Goal: Feedback & Contribution: Leave review/rating

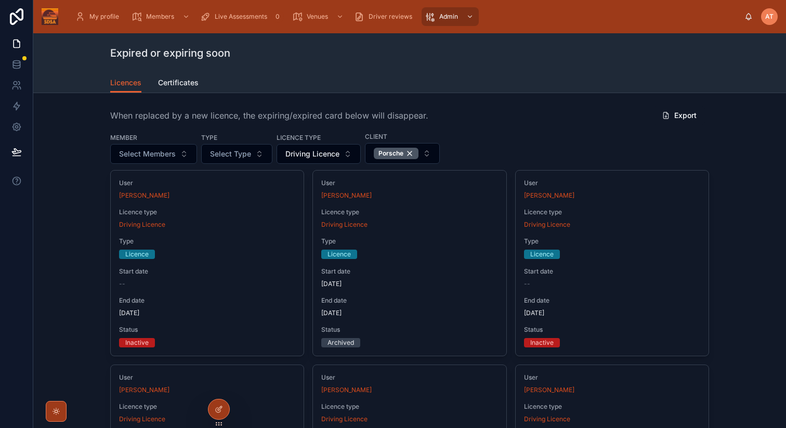
click at [337, 155] on span "Driving Licence" at bounding box center [312, 154] width 54 height 10
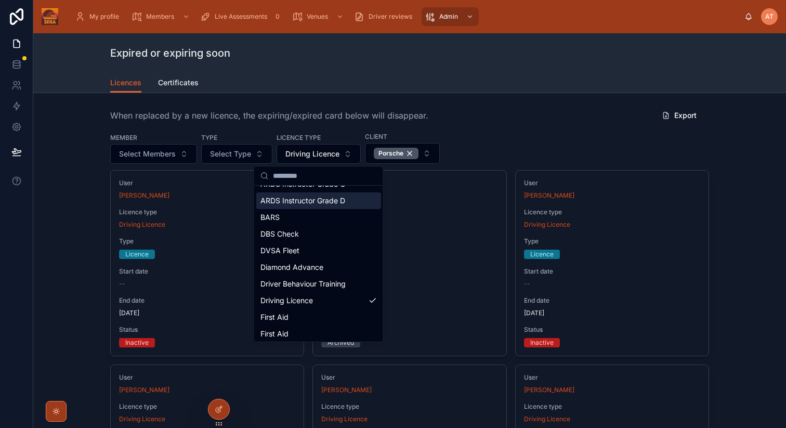
scroll to position [92, 0]
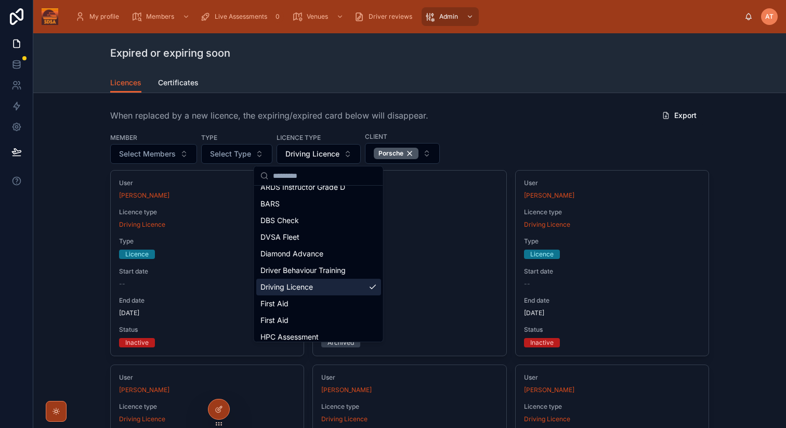
click at [303, 290] on span "Driving Licence" at bounding box center [287, 287] width 53 height 10
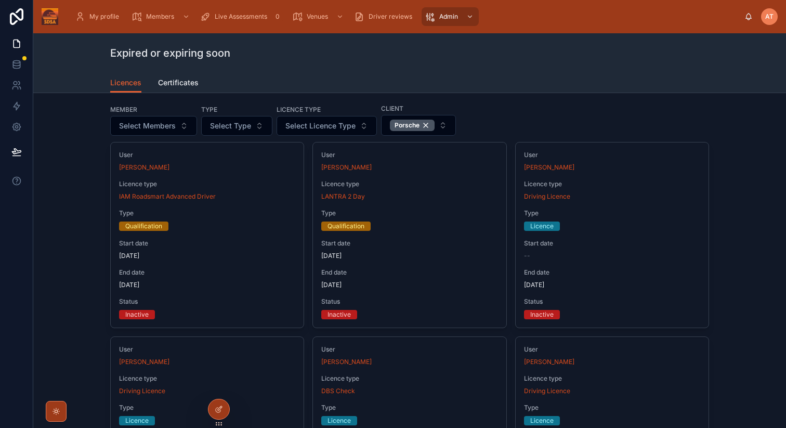
scroll to position [8, 0]
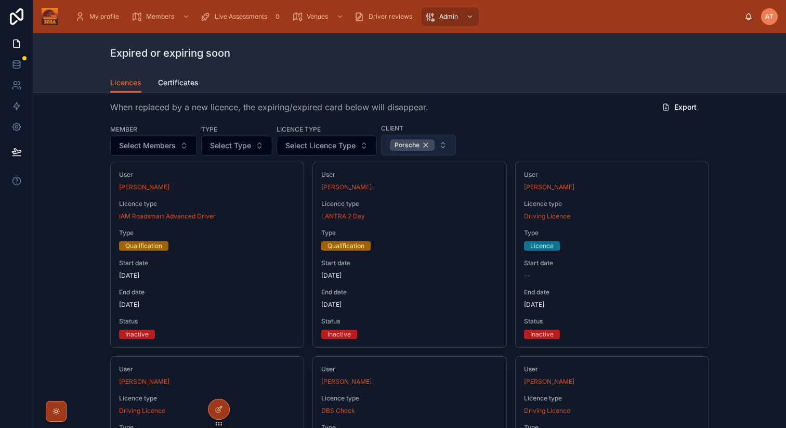
click at [425, 145] on div "Porsche" at bounding box center [412, 144] width 45 height 11
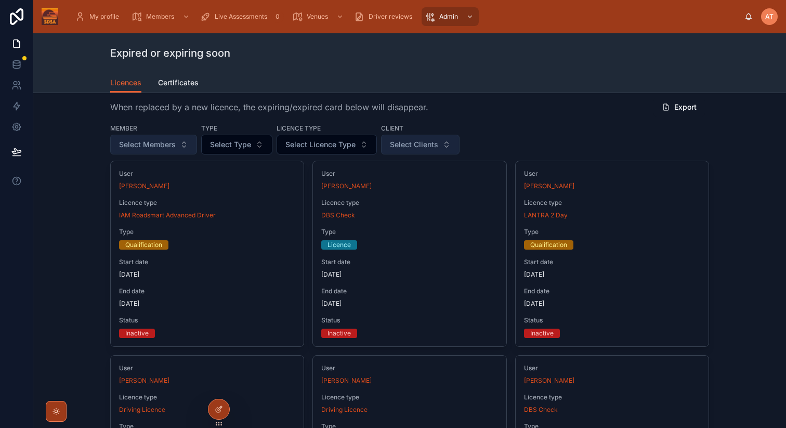
click at [165, 149] on span "Select Members" at bounding box center [147, 144] width 57 height 10
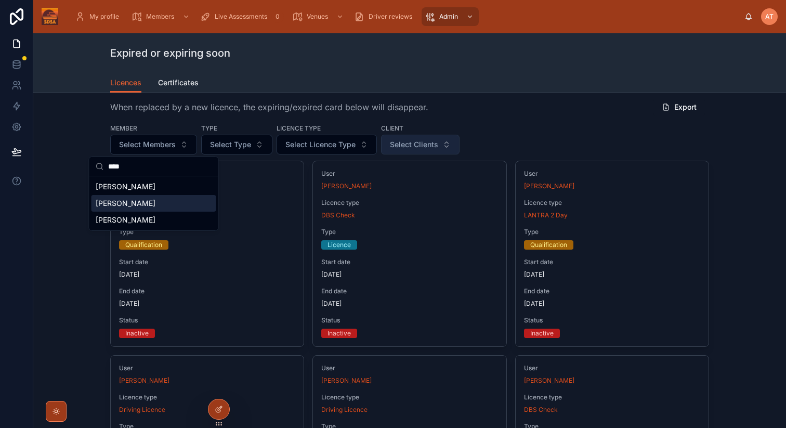
type input "****"
click at [122, 206] on span "[PERSON_NAME]" at bounding box center [126, 203] width 60 height 10
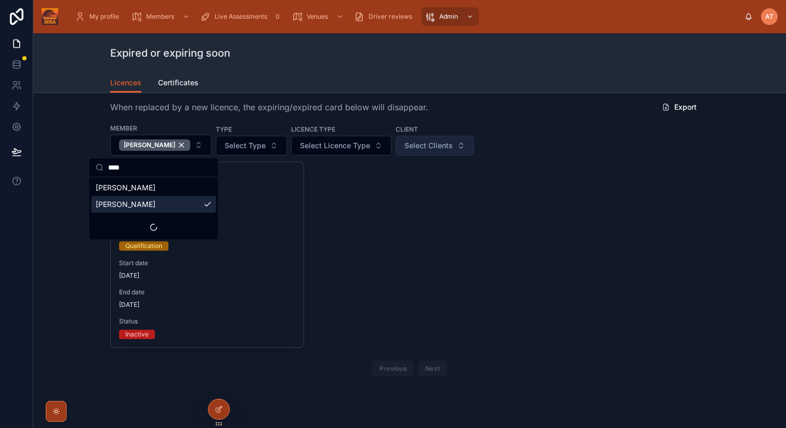
click at [409, 270] on div "User [PERSON_NAME] Licence type IAM Roadsmart Advanced Driver Type Qualificatio…" at bounding box center [409, 271] width 599 height 219
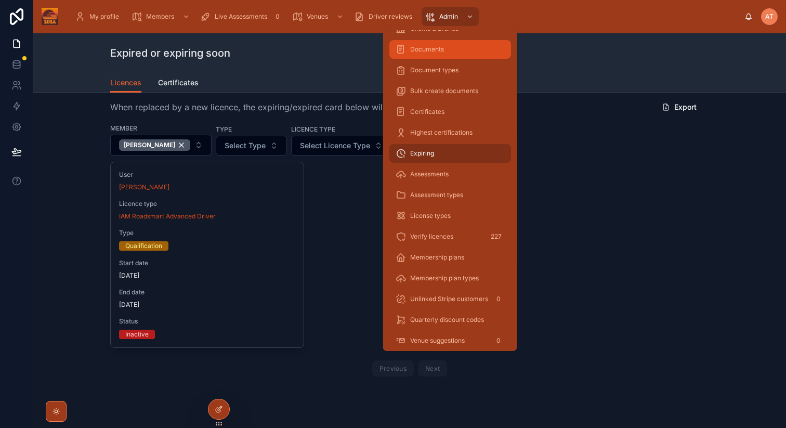
scroll to position [170, 0]
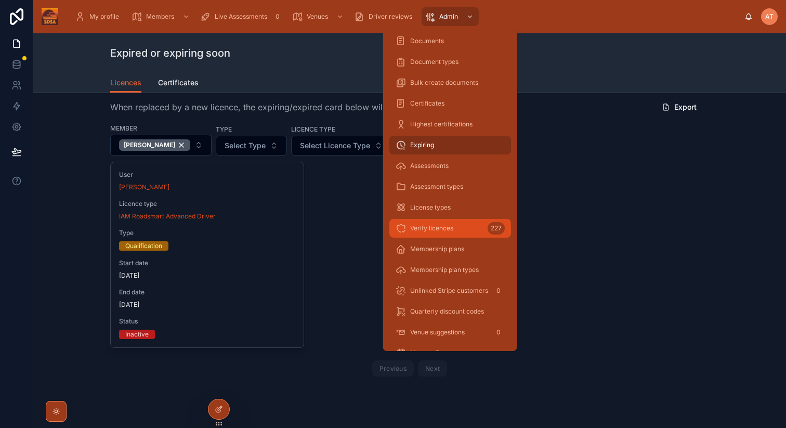
click at [421, 227] on span "Verify licences" at bounding box center [431, 228] width 43 height 8
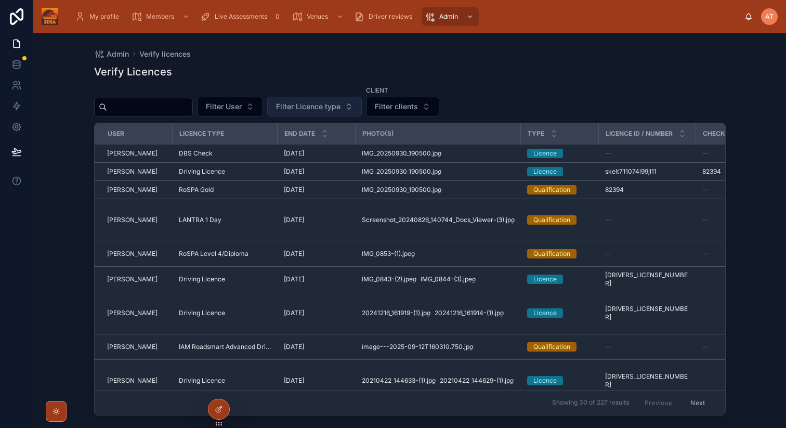
click at [307, 110] on span "Filter Licence type" at bounding box center [308, 106] width 64 height 10
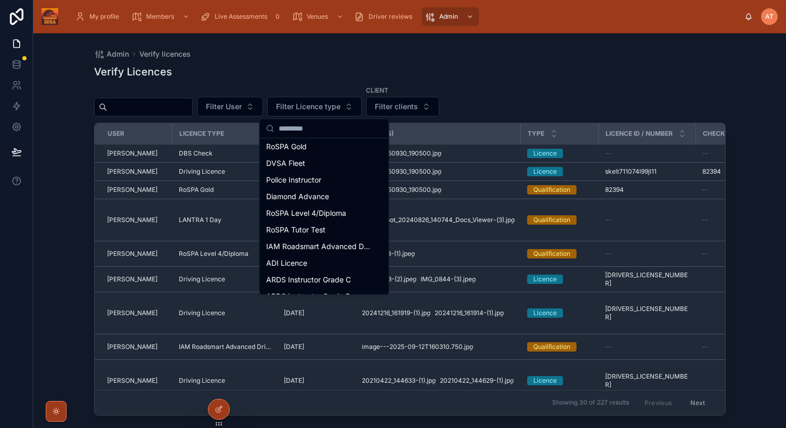
scroll to position [355, 0]
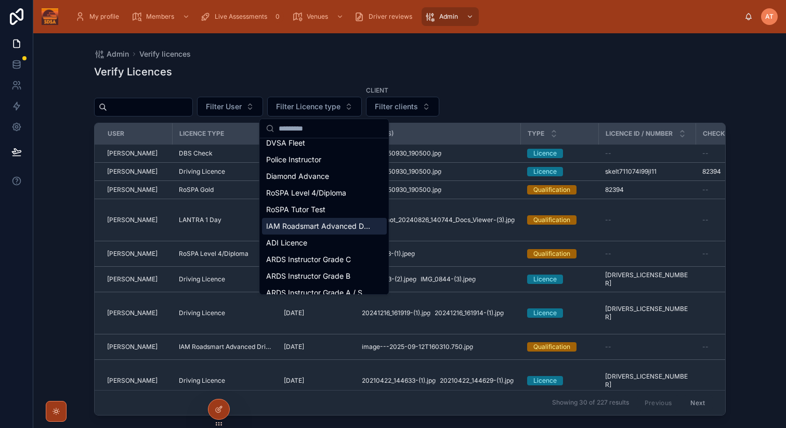
click at [310, 225] on span "IAM Roadsmart Advanced Driver" at bounding box center [318, 226] width 104 height 10
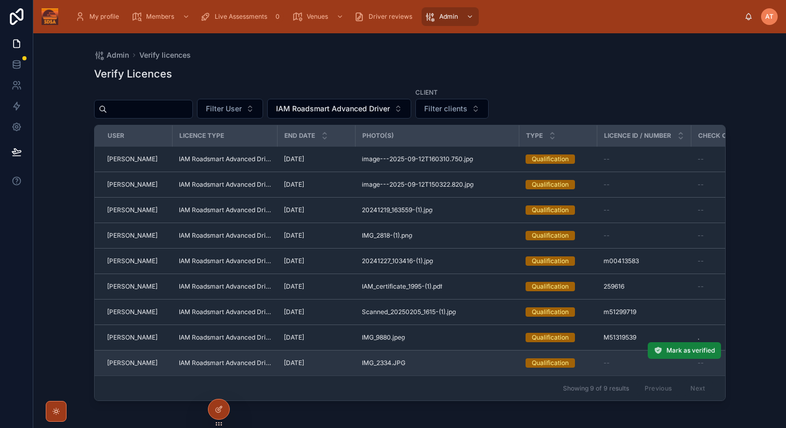
click at [686, 352] on span "Mark as verified" at bounding box center [691, 350] width 48 height 8
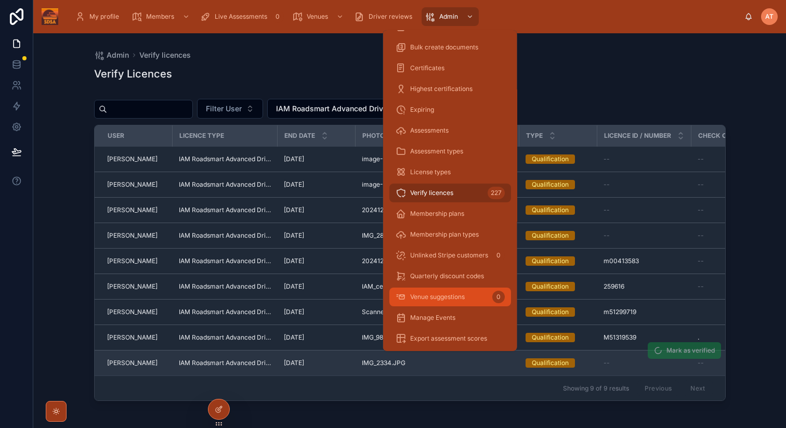
scroll to position [207, 0]
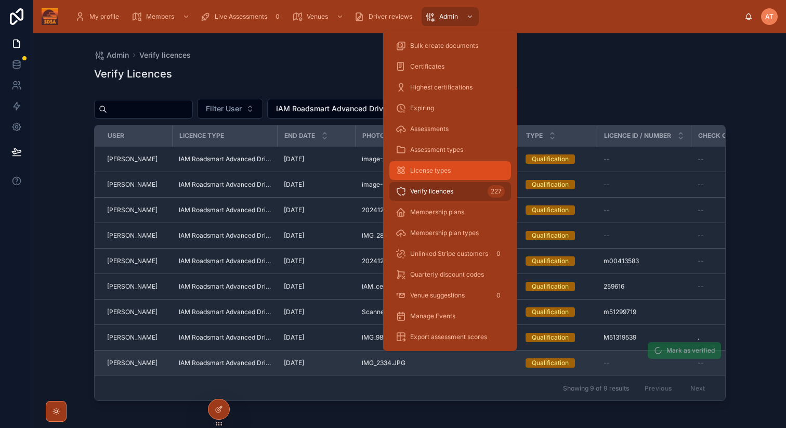
click at [424, 172] on span "License types" at bounding box center [430, 170] width 41 height 8
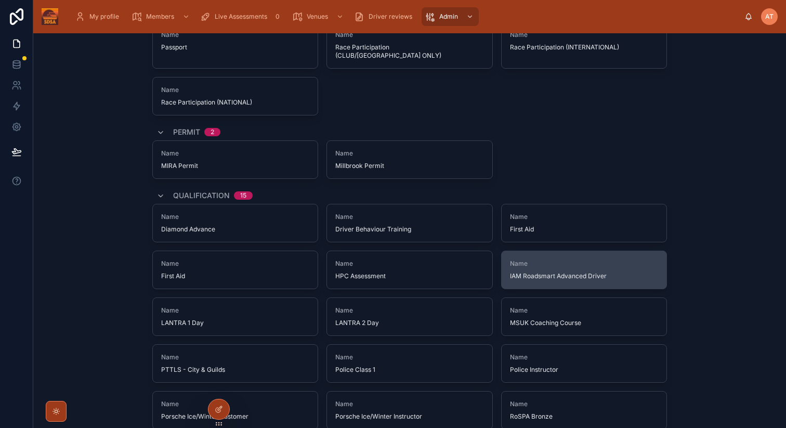
click at [541, 272] on span "IAM Roadsmart Advanced Driver" at bounding box center [584, 276] width 149 height 8
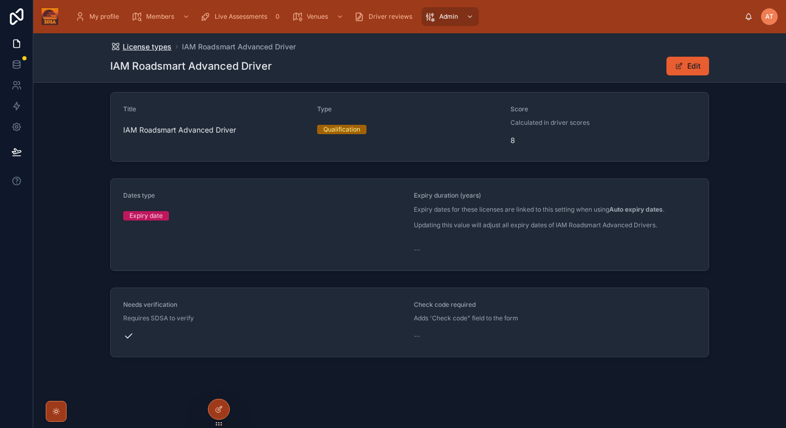
click at [157, 48] on span "License types" at bounding box center [147, 47] width 49 height 10
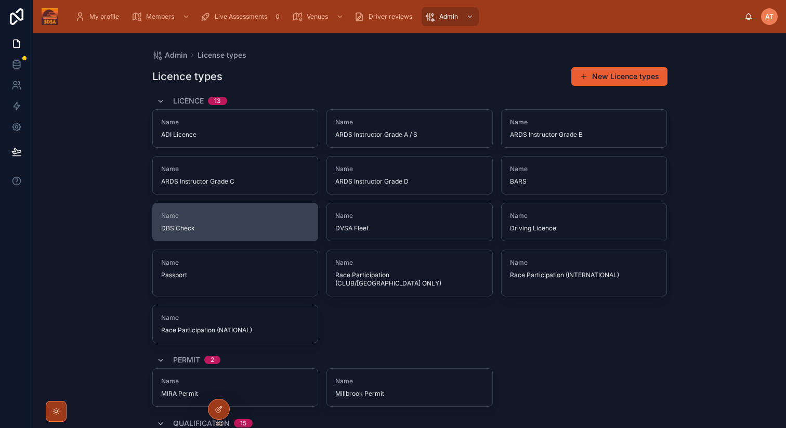
click at [278, 225] on span "DBS Check" at bounding box center [235, 228] width 149 height 8
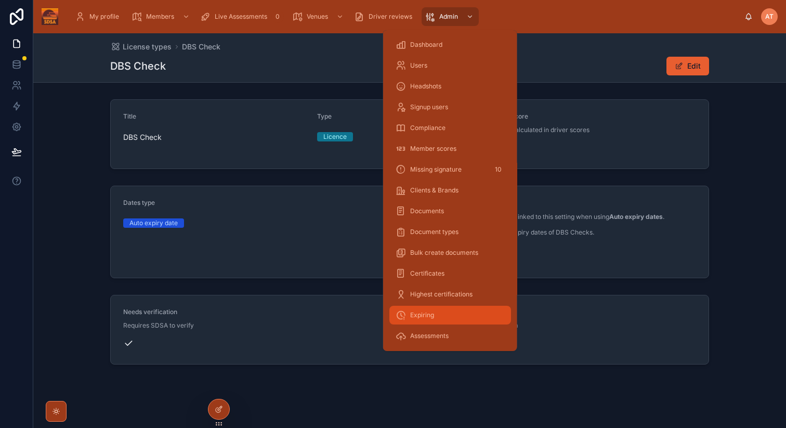
click at [425, 312] on span "Expiring" at bounding box center [422, 315] width 24 height 8
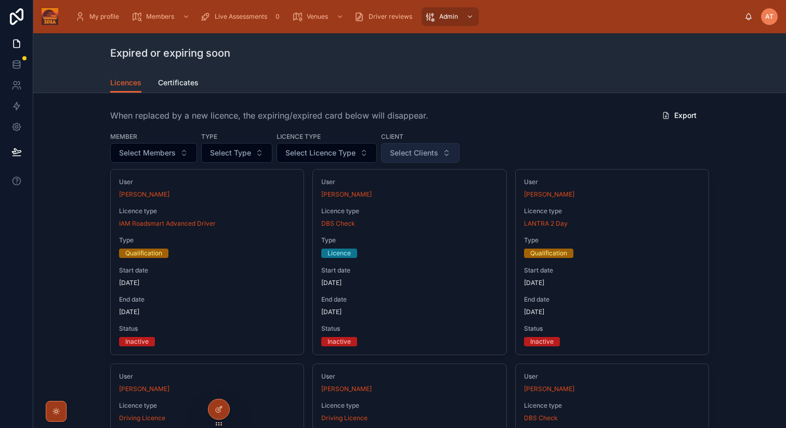
drag, startPoint x: 418, startPoint y: 154, endPoint x: 410, endPoint y: 154, distance: 7.3
click at [418, 154] on span "Select Clients" at bounding box center [414, 153] width 48 height 10
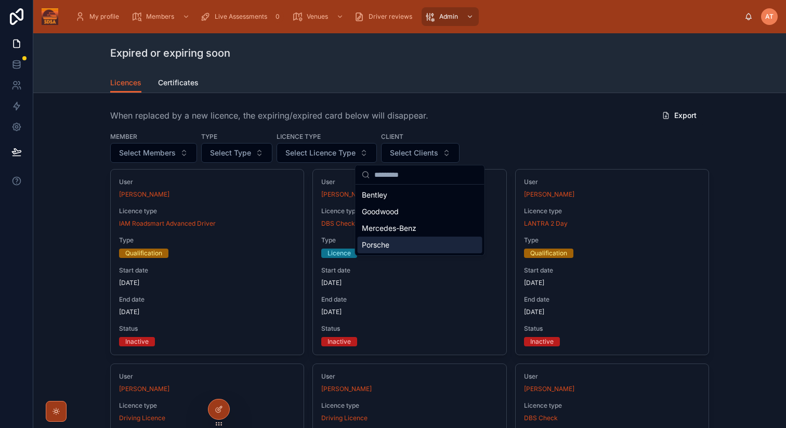
click at [382, 246] on span "Porsche" at bounding box center [376, 245] width 28 height 10
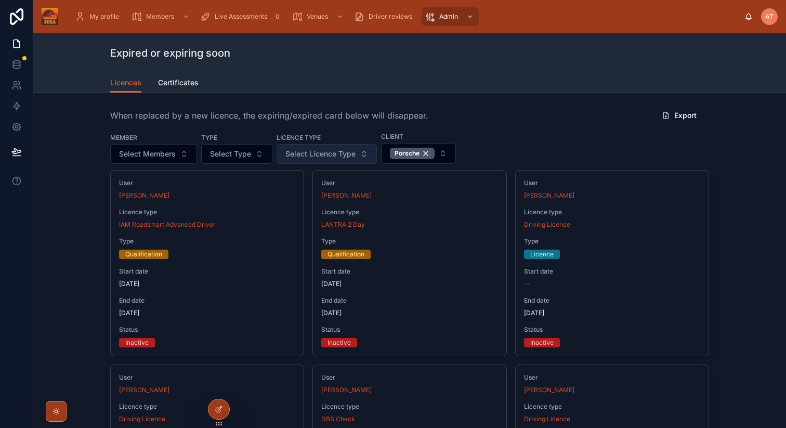
click at [330, 151] on span "Select Licence Type" at bounding box center [320, 154] width 70 height 10
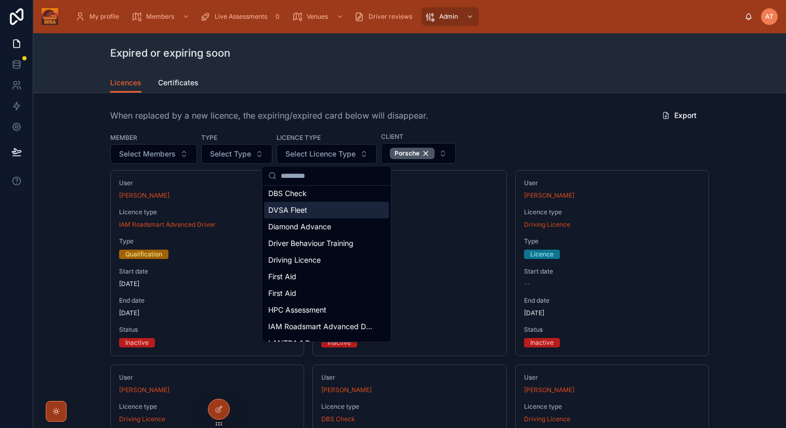
scroll to position [112, 0]
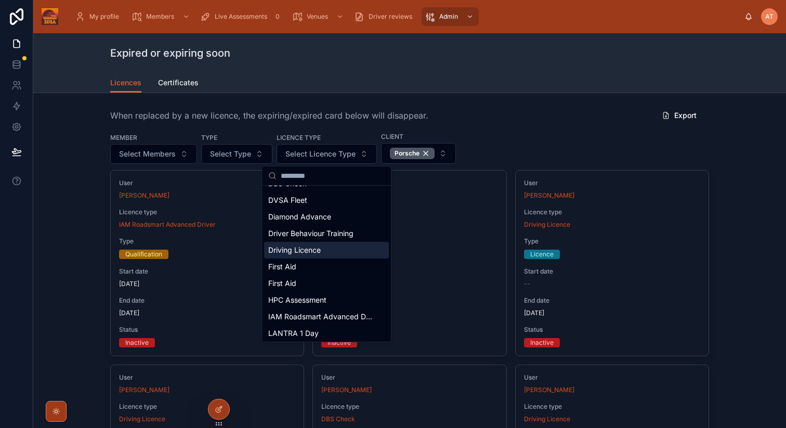
click at [306, 246] on span "Driving Licence" at bounding box center [294, 250] width 53 height 10
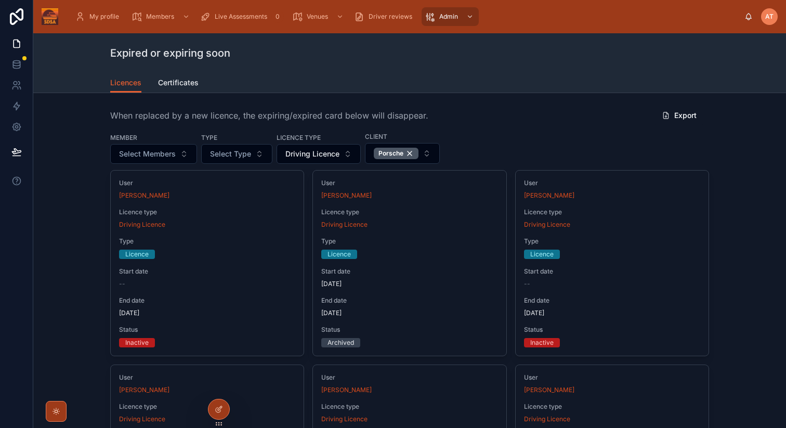
click at [344, 157] on button "Driving Licence" at bounding box center [319, 154] width 84 height 20
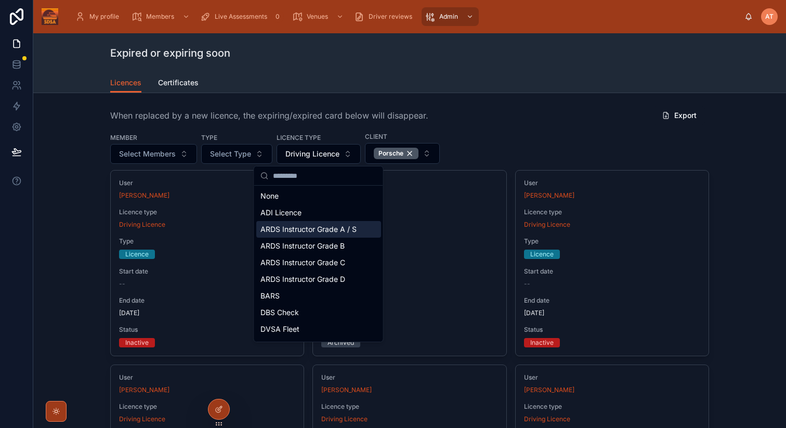
click at [305, 231] on span "ARDS Instructor Grade A / S" at bounding box center [309, 229] width 96 height 10
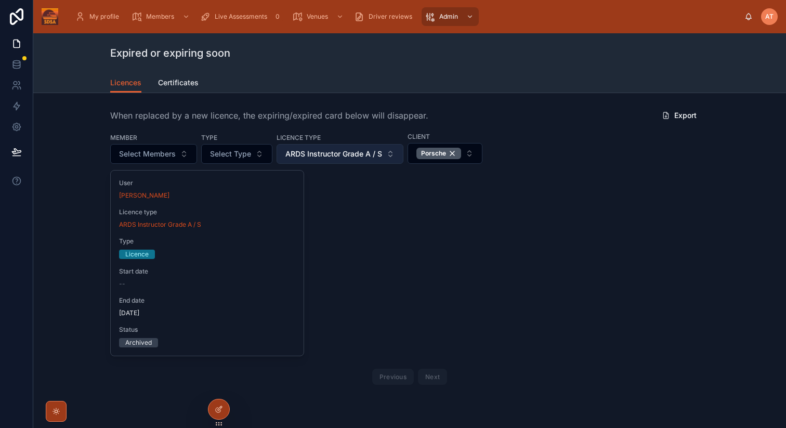
click at [386, 158] on button "ARDS Instructor Grade A / S" at bounding box center [340, 154] width 127 height 20
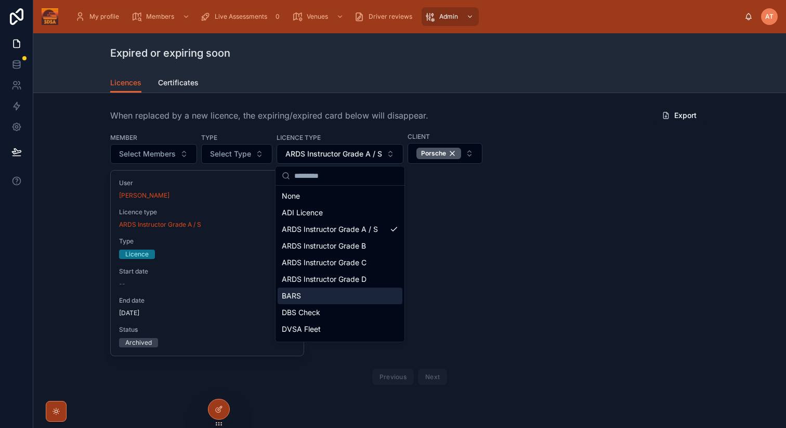
click at [466, 270] on div "User [PERSON_NAME] Licence type ARDS Instructor Grade A / S Type Licence Start …" at bounding box center [409, 279] width 599 height 219
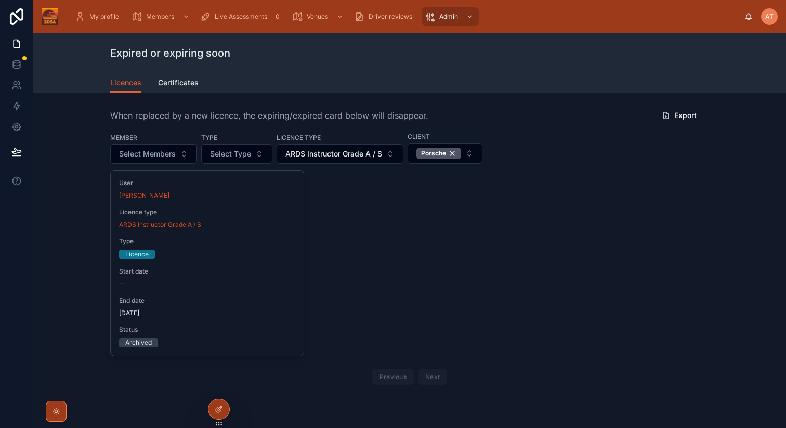
click at [513, 192] on div "User [PERSON_NAME] Licence type ARDS Instructor Grade A / S Type Licence Start …" at bounding box center [409, 279] width 599 height 219
click at [519, 166] on div "When replaced by a new licence, the expiring/expired card below will disappear.…" at bounding box center [409, 247] width 599 height 283
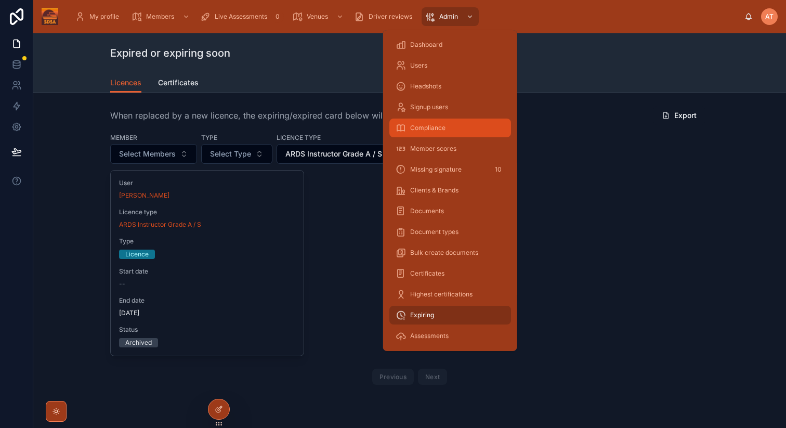
click at [432, 130] on span "Compliance" at bounding box center [427, 128] width 35 height 8
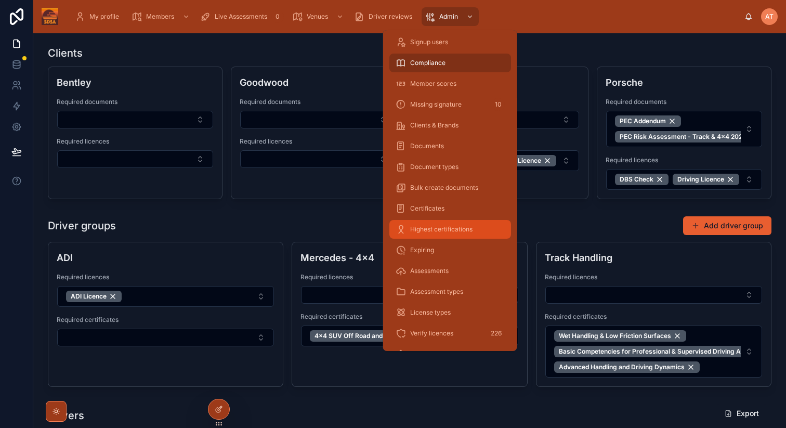
scroll to position [86, 0]
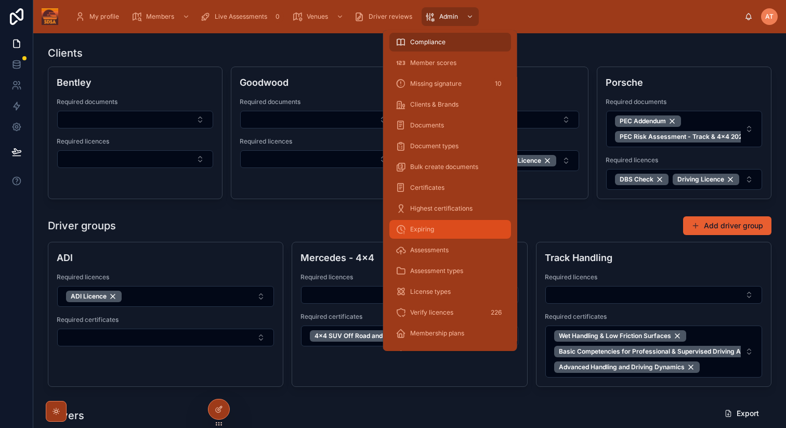
click at [433, 233] on span "Expiring" at bounding box center [422, 229] width 24 height 8
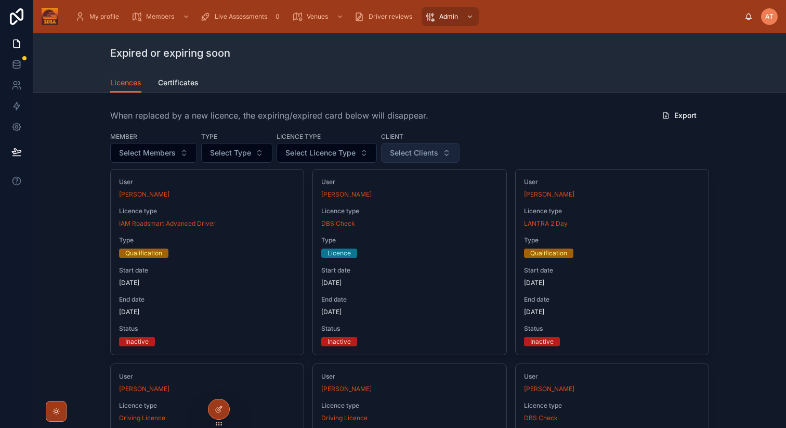
click at [408, 154] on span "Select Clients" at bounding box center [414, 153] width 48 height 10
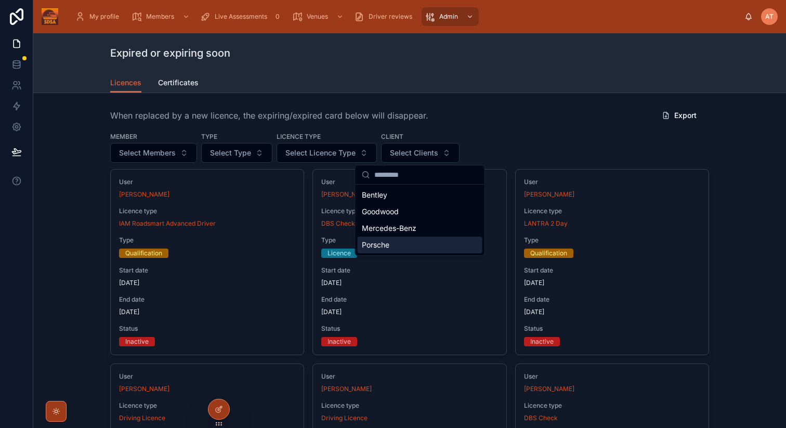
click at [398, 246] on div "Porsche" at bounding box center [420, 245] width 125 height 17
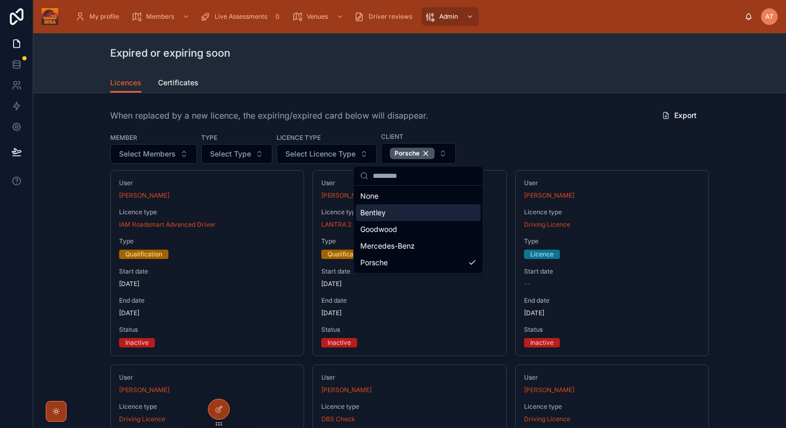
click at [529, 138] on div "Member Select Members Type Select Type Licence type Select Licence Type Client …" at bounding box center [409, 148] width 599 height 32
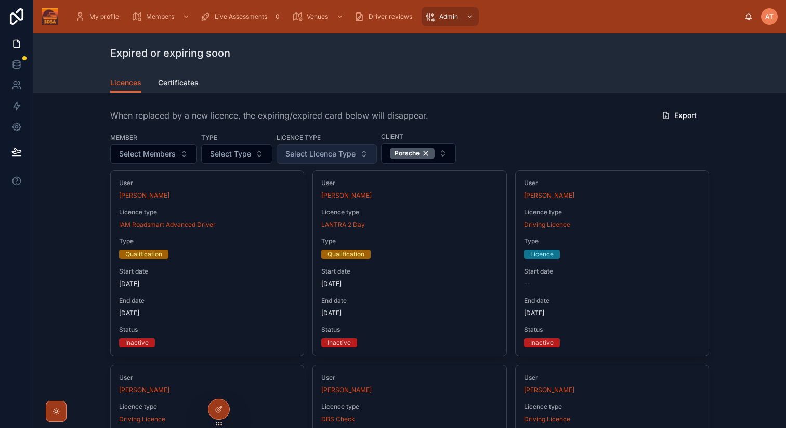
click at [310, 153] on span "Select Licence Type" at bounding box center [320, 154] width 70 height 10
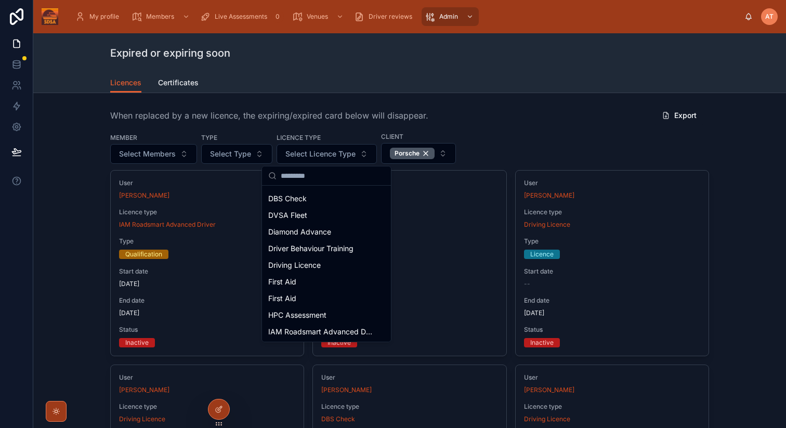
scroll to position [114, 0]
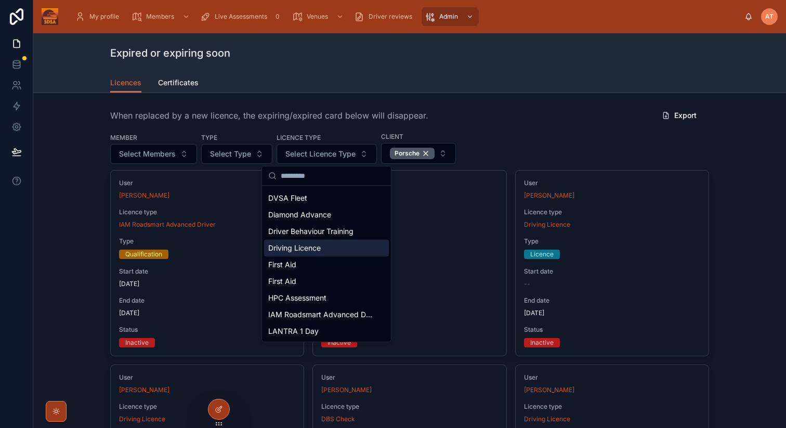
click at [305, 250] on span "Driving Licence" at bounding box center [294, 248] width 53 height 10
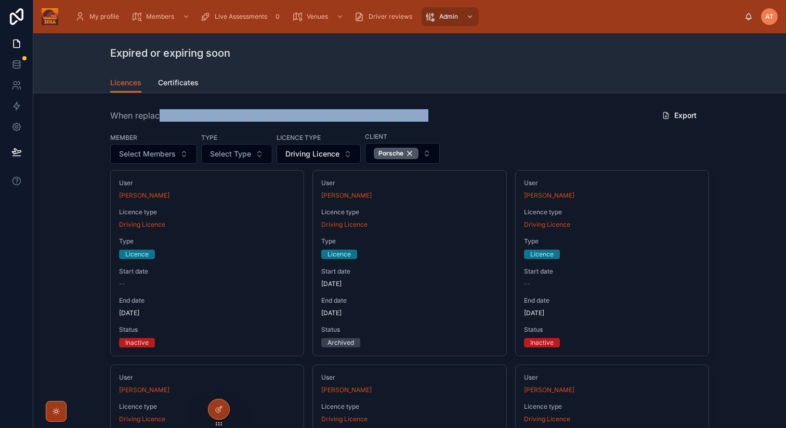
drag, startPoint x: 426, startPoint y: 118, endPoint x: 158, endPoint y: 118, distance: 268.8
click at [158, 118] on div "When replaced by a new licence, the expiring/expired card below will disappear.…" at bounding box center [409, 116] width 599 height 20
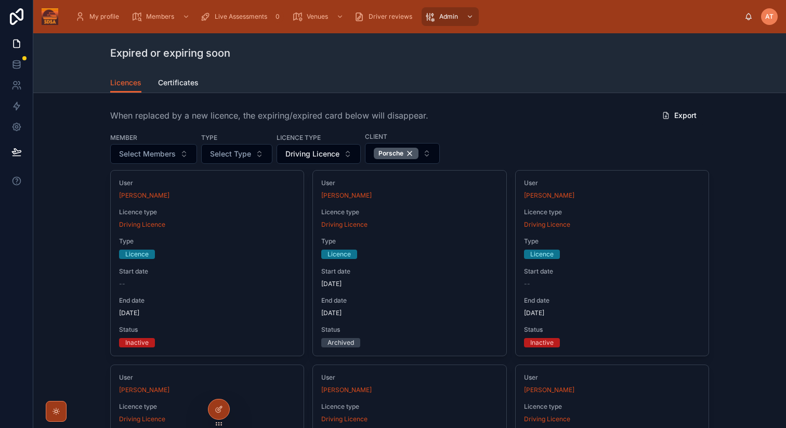
click at [496, 137] on div "Member Select Members Type Select Type Licence type Driving Licence Client Pors…" at bounding box center [409, 148] width 599 height 32
click at [182, 82] on span "Certificates" at bounding box center [178, 82] width 41 height 10
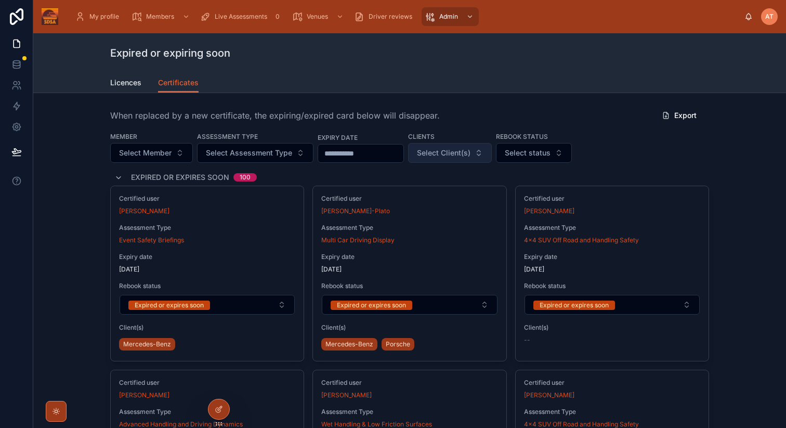
click at [471, 150] on span "Select Client(s)" at bounding box center [444, 153] width 54 height 10
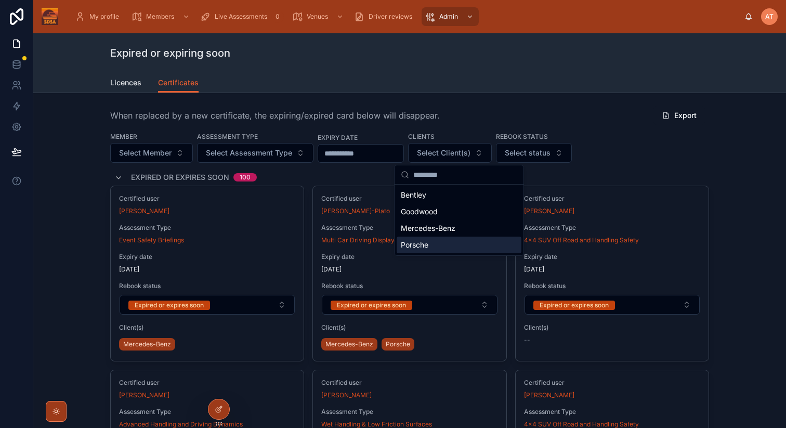
click at [414, 248] on span "Porsche" at bounding box center [415, 245] width 28 height 10
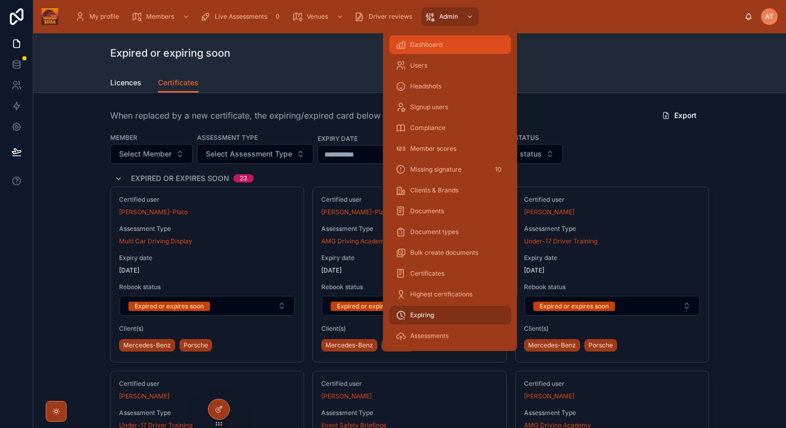
click at [422, 45] on span "Dashboard" at bounding box center [426, 45] width 32 height 8
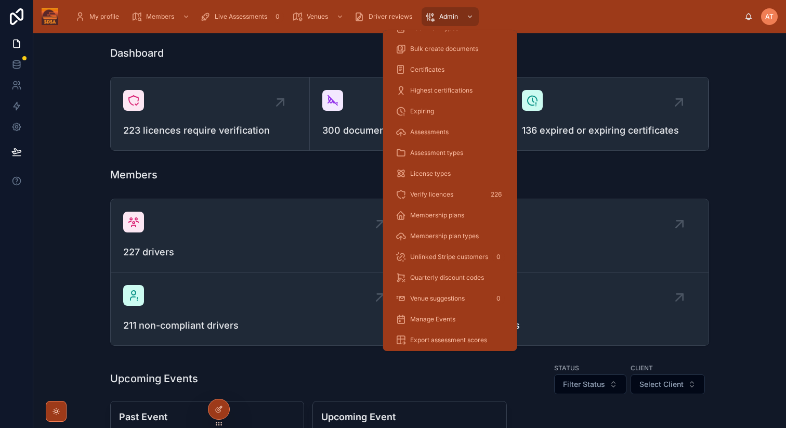
scroll to position [207, 0]
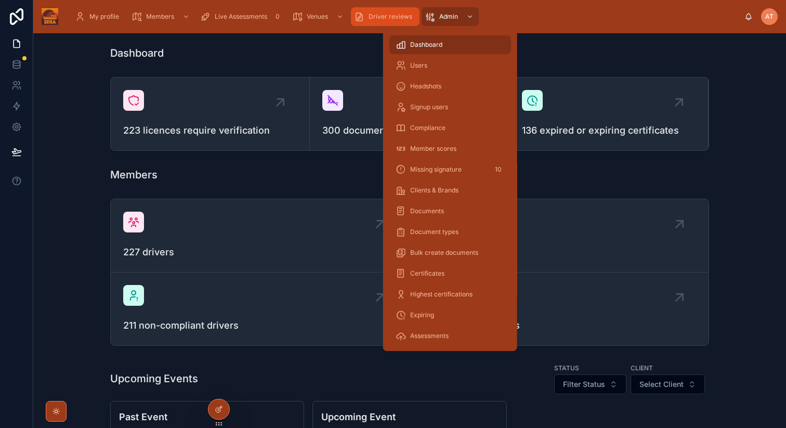
click at [391, 17] on span "Driver reviews" at bounding box center [391, 16] width 44 height 8
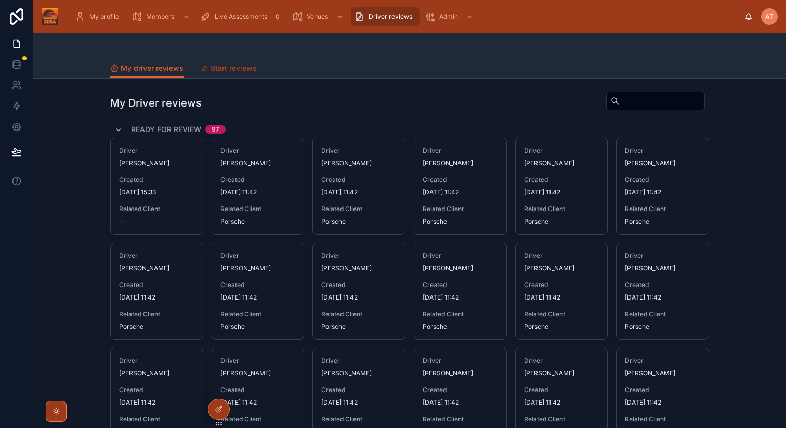
click at [237, 66] on span "Start reviews" at bounding box center [234, 68] width 46 height 10
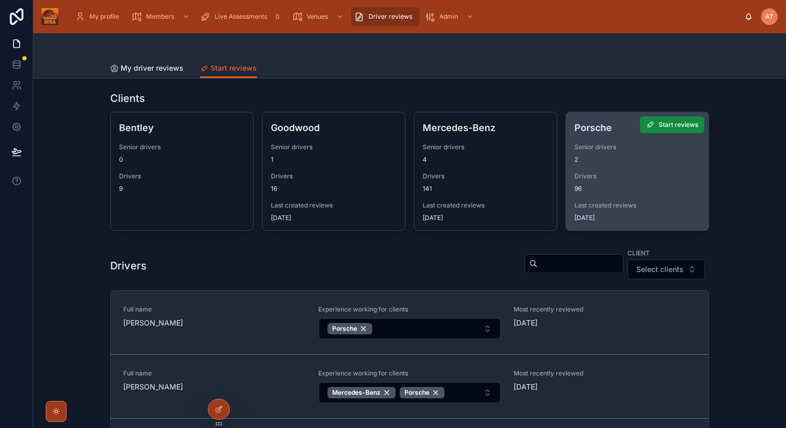
click at [599, 186] on div "96" at bounding box center [638, 189] width 126 height 8
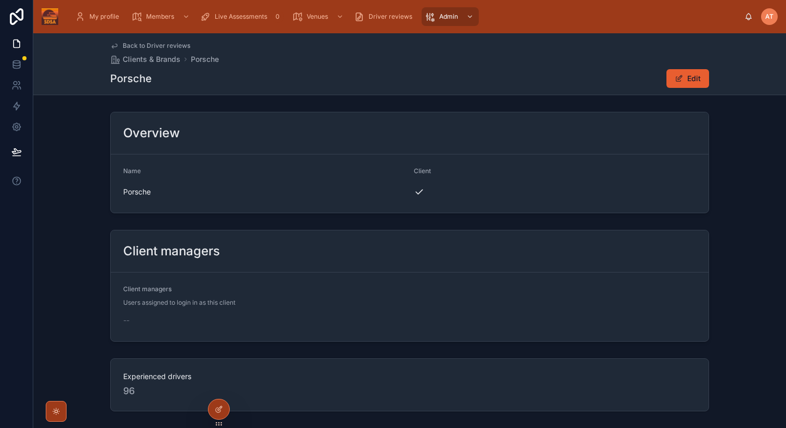
click at [165, 47] on span "Back to Driver reviews" at bounding box center [157, 46] width 68 height 8
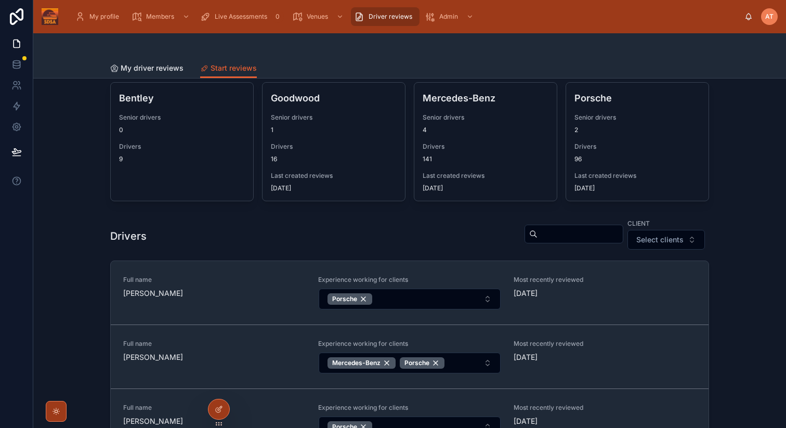
scroll to position [31, 0]
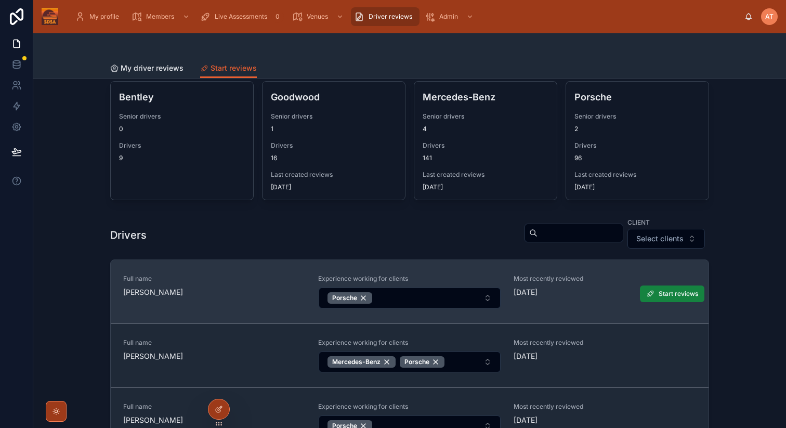
click at [674, 288] on button "Start reviews" at bounding box center [672, 293] width 64 height 17
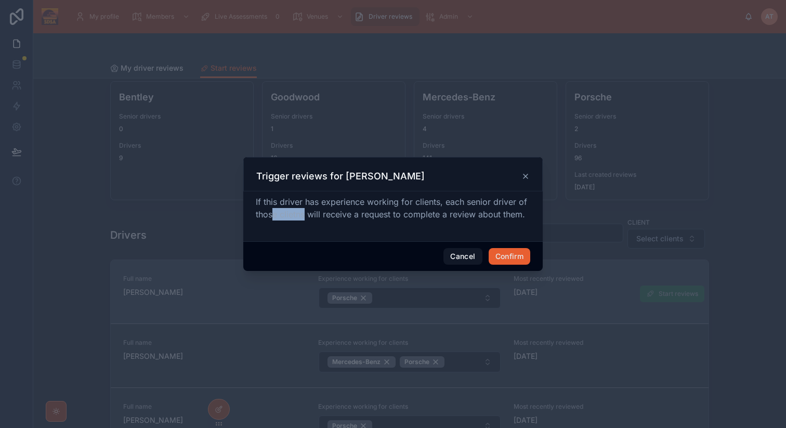
drag, startPoint x: 304, startPoint y: 214, endPoint x: 272, endPoint y: 214, distance: 31.2
click at [272, 214] on span "If this driver has experience working for clients, each senior driver of those …" at bounding box center [391, 208] width 271 height 23
click at [307, 234] on div "If this driver has experience working for clients, each senior driver of those …" at bounding box center [393, 216] width 300 height 50
drag, startPoint x: 305, startPoint y: 214, endPoint x: 282, endPoint y: 214, distance: 22.9
click at [282, 214] on span "If this driver has experience working for clients, each senior driver of those …" at bounding box center [391, 208] width 271 height 23
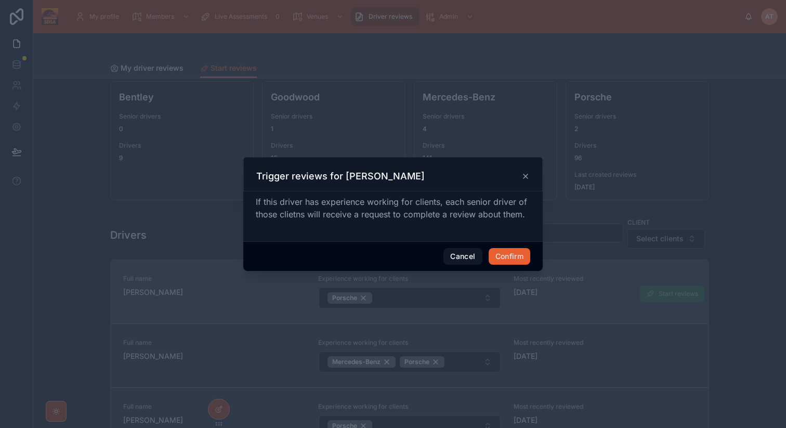
drag, startPoint x: 292, startPoint y: 242, endPoint x: 305, endPoint y: 234, distance: 15.2
click at [292, 242] on div "Cancel Confirm" at bounding box center [393, 256] width 300 height 30
click at [509, 257] on button "Confirm" at bounding box center [510, 256] width 42 height 17
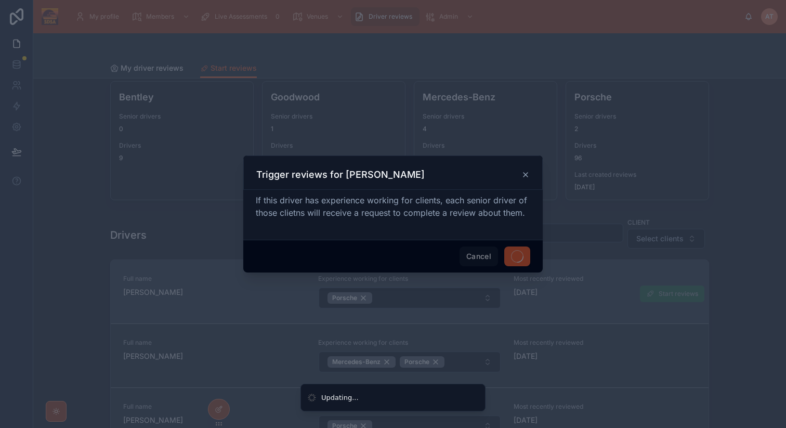
click at [475, 262] on span "Cancel" at bounding box center [479, 256] width 38 height 20
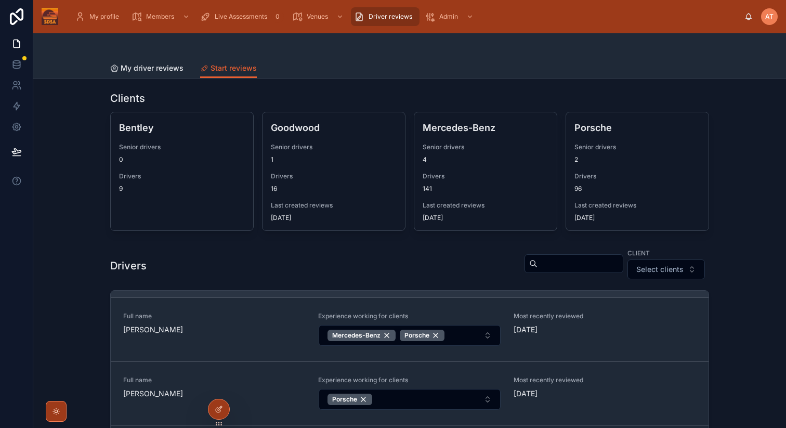
scroll to position [0, 0]
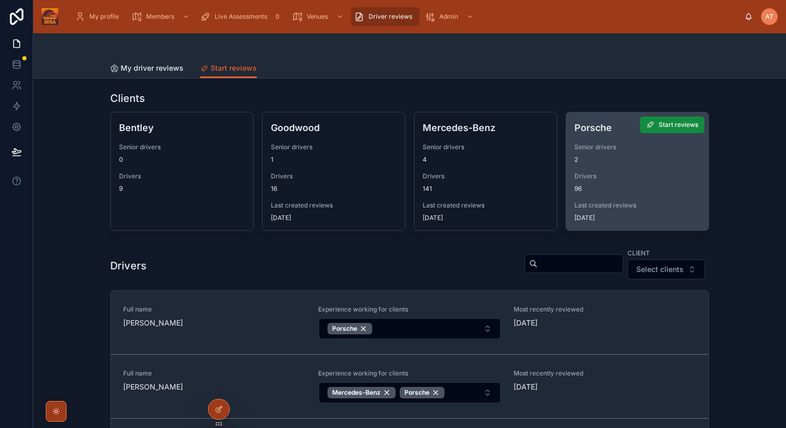
click at [603, 182] on div "Drivers 96" at bounding box center [638, 182] width 126 height 21
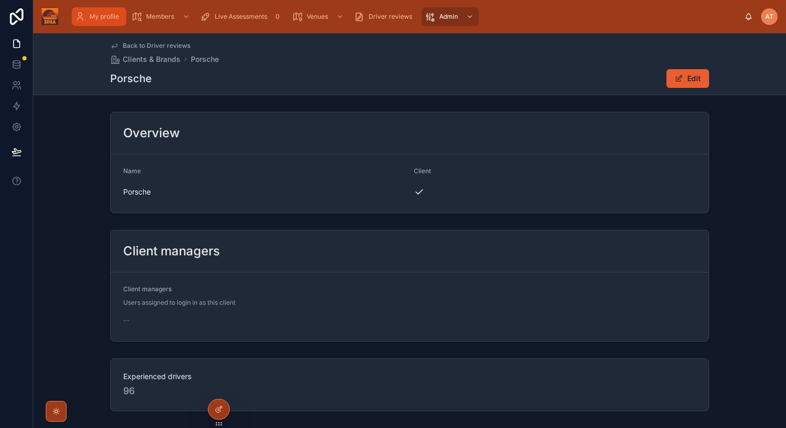
click at [99, 22] on div "My profile" at bounding box center [99, 16] width 48 height 17
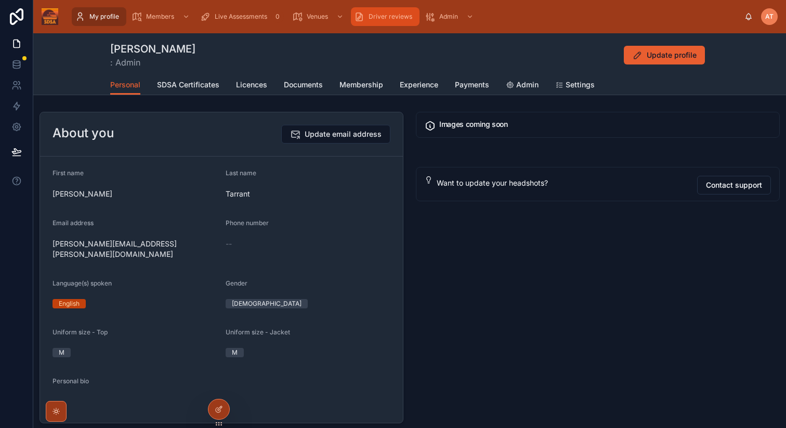
click at [384, 15] on span "Driver reviews" at bounding box center [391, 16] width 44 height 8
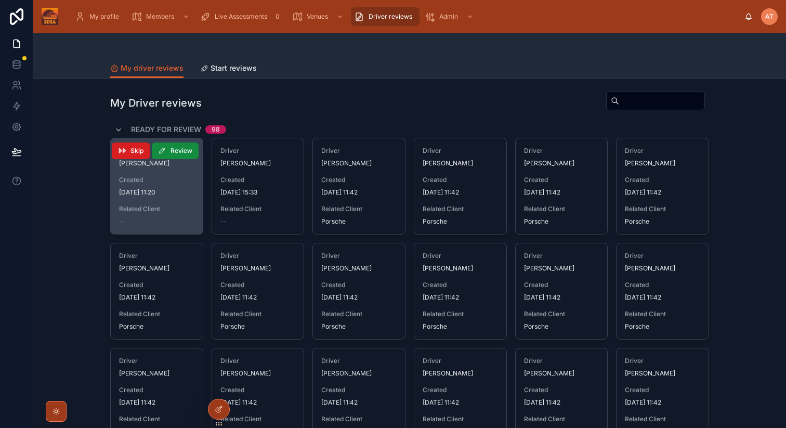
click at [129, 152] on button "Skip" at bounding box center [131, 150] width 38 height 17
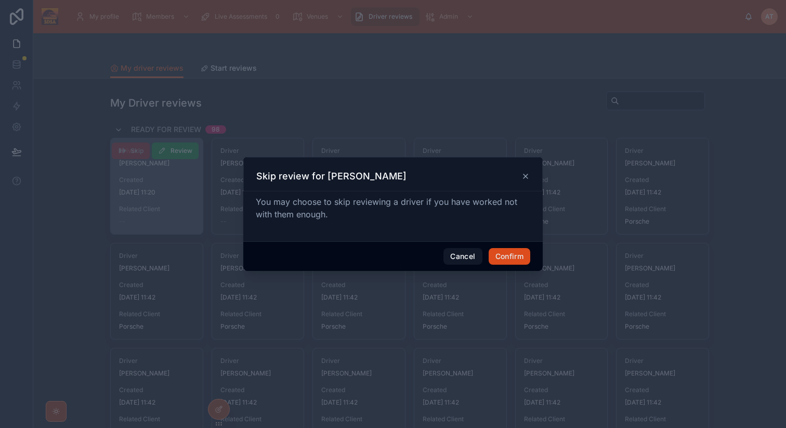
click at [510, 252] on button "Confirm" at bounding box center [510, 256] width 42 height 17
